Goal: Task Accomplishment & Management: Manage account settings

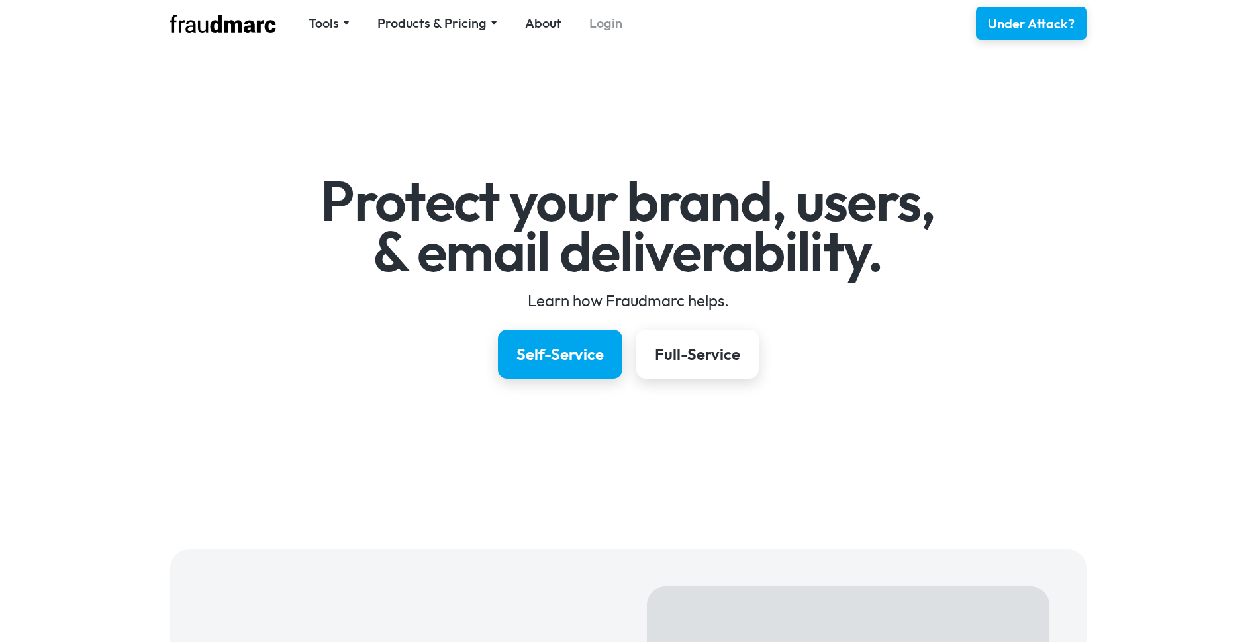
click at [601, 21] on link "Login" at bounding box center [605, 23] width 33 height 19
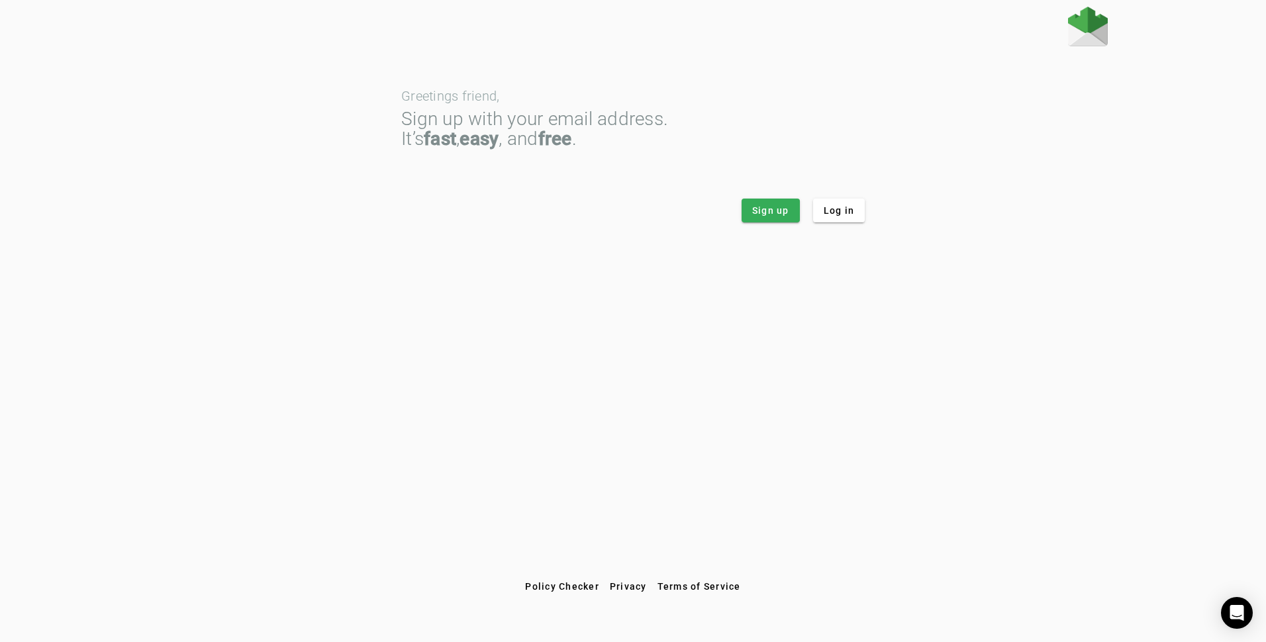
click at [833, 227] on div "Greetings friend, Sign up with your email address. It’s fast , easy , and free …" at bounding box center [633, 291] width 1266 height 568
click at [837, 211] on span "Log in" at bounding box center [839, 210] width 31 height 13
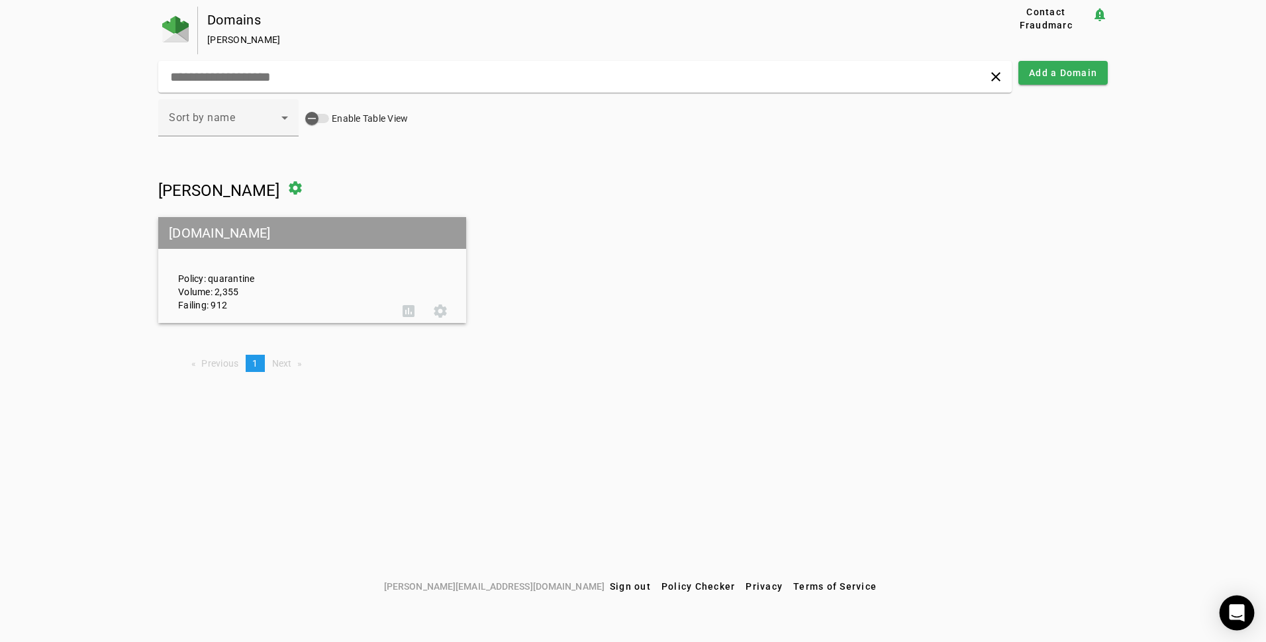
click at [1241, 609] on icon "Open Intercom Messenger" at bounding box center [1236, 613] width 15 height 17
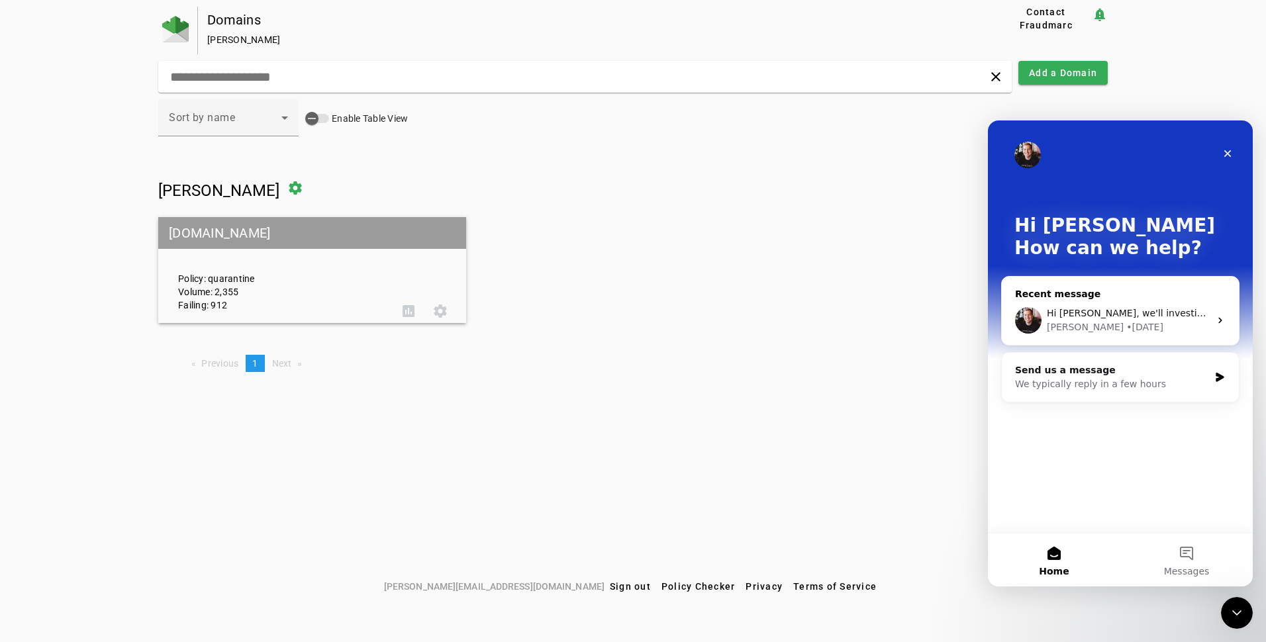
click at [1177, 322] on div "Keith • 1d ago" at bounding box center [1128, 328] width 163 height 14
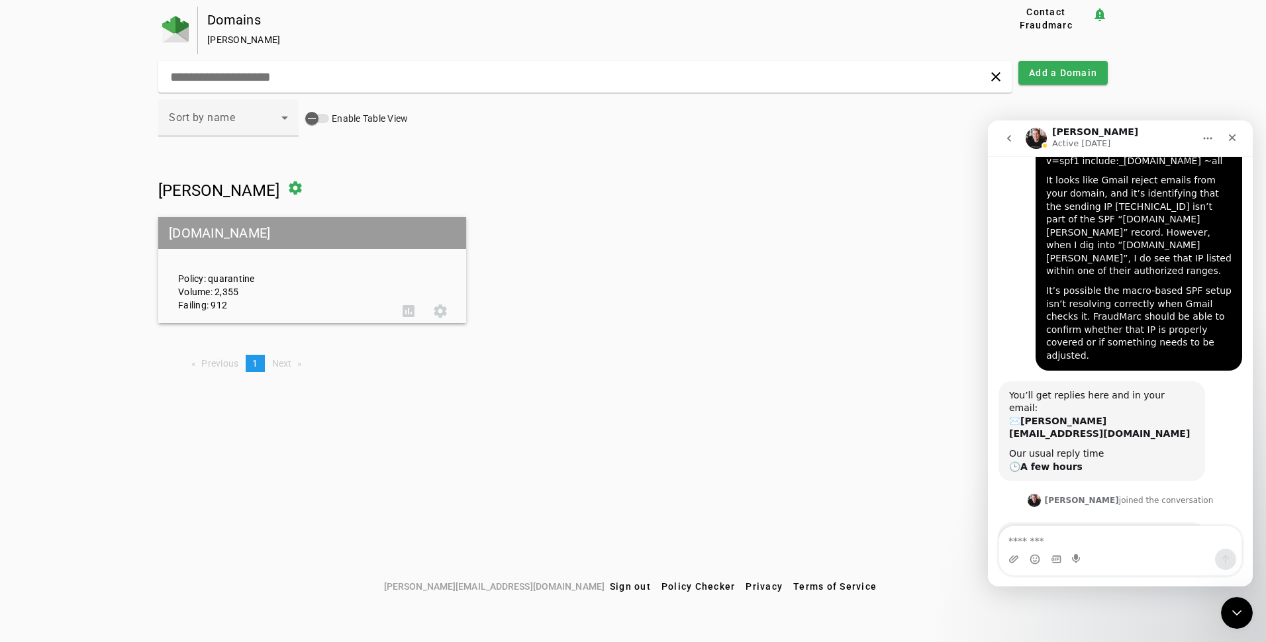
scroll to position [252, 0]
